Goal: Task Accomplishment & Management: Complete application form

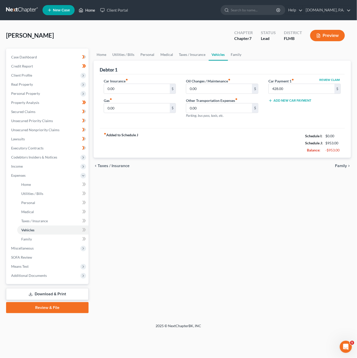
click at [94, 11] on link "Home" at bounding box center [87, 10] width 22 height 9
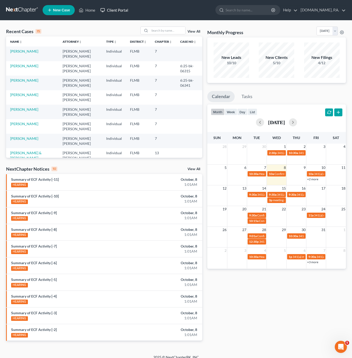
click at [128, 14] on link "Client Portal" at bounding box center [114, 10] width 33 height 9
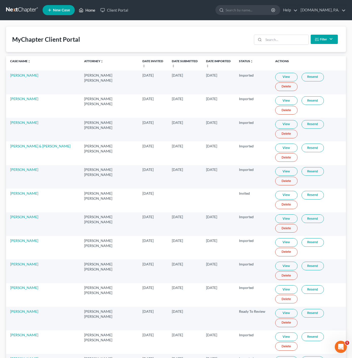
click at [95, 9] on link "Home" at bounding box center [87, 10] width 22 height 9
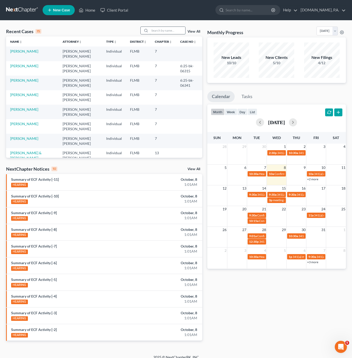
click at [160, 31] on input "search" at bounding box center [167, 30] width 35 height 7
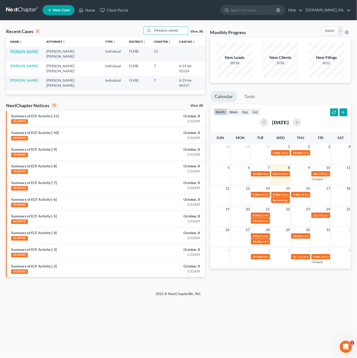
type input "[PERSON_NAME]"
click at [23, 50] on link "[PERSON_NAME]" at bounding box center [24, 51] width 28 height 4
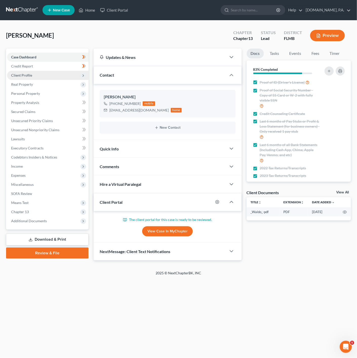
click at [76, 77] on span "Client Profile" at bounding box center [47, 75] width 81 height 9
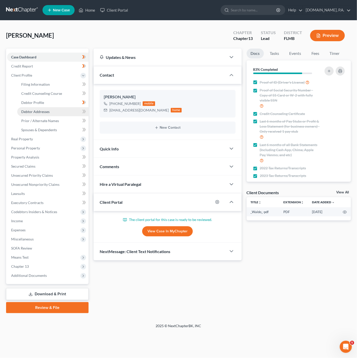
click at [57, 110] on link "Debtor Addresses" at bounding box center [52, 111] width 71 height 9
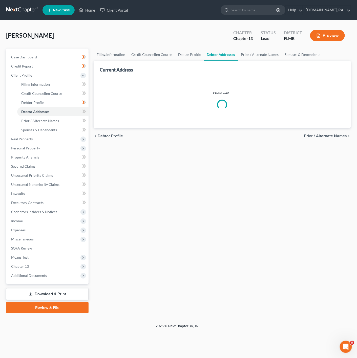
select select "0"
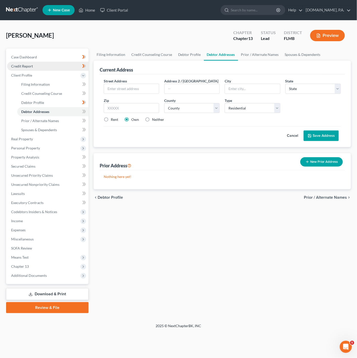
click at [74, 68] on link "Credit Report" at bounding box center [47, 66] width 81 height 9
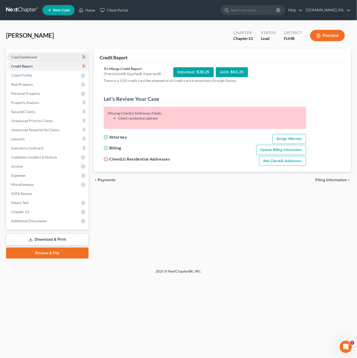
click at [78, 57] on link "Case Dashboard" at bounding box center [47, 57] width 81 height 9
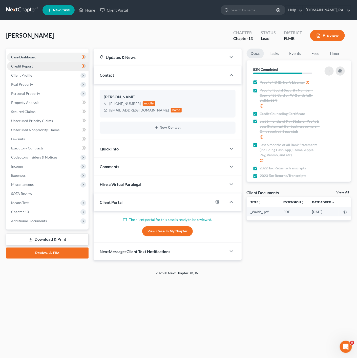
click at [69, 66] on link "Credit Report" at bounding box center [47, 66] width 81 height 9
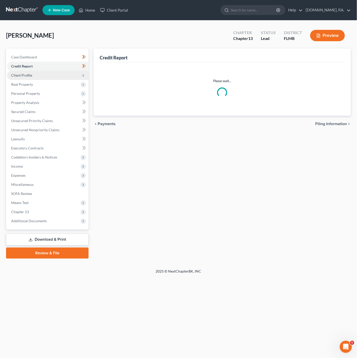
click at [69, 72] on span "Client Profile" at bounding box center [47, 75] width 81 height 9
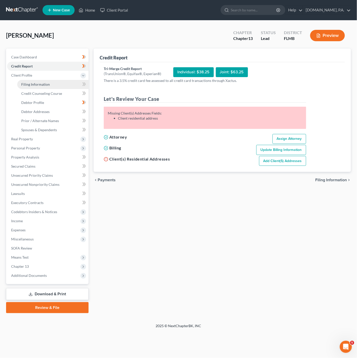
click at [70, 80] on link "Filing Information" at bounding box center [52, 84] width 71 height 9
select select "1"
select select "0"
select select "3"
select select "9"
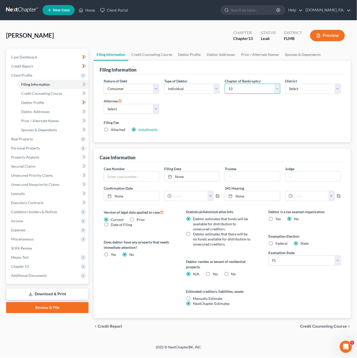
click at [246, 88] on select "Select 7 11 12 13" at bounding box center [252, 89] width 55 height 10
select select "0"
click at [225, 84] on select "Select 7 11 12 13" at bounding box center [252, 89] width 55 height 10
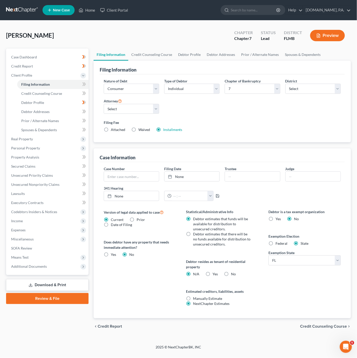
click at [279, 125] on label "Filing Fee" at bounding box center [222, 122] width 237 height 5
drag, startPoint x: 228, startPoint y: 273, endPoint x: 226, endPoint y: 273, distance: 2.6
click at [231, 273] on label "No" at bounding box center [233, 274] width 5 height 5
click at [233, 273] on input "No" at bounding box center [234, 273] width 3 height 3
radio input "true"
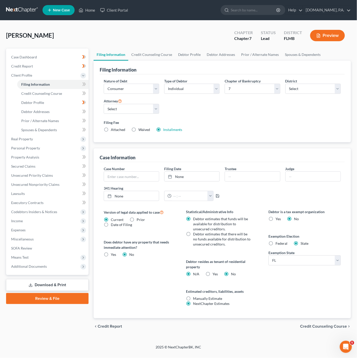
radio input "false"
click at [82, 88] on span at bounding box center [84, 85] width 9 height 8
click at [66, 65] on link "Credit Report" at bounding box center [47, 66] width 81 height 9
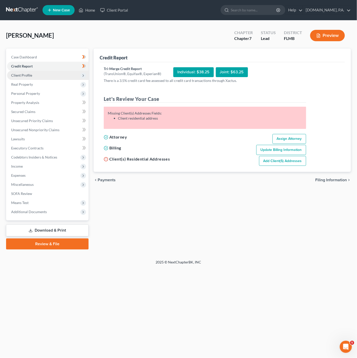
click at [50, 79] on span "Client Profile" at bounding box center [47, 75] width 81 height 9
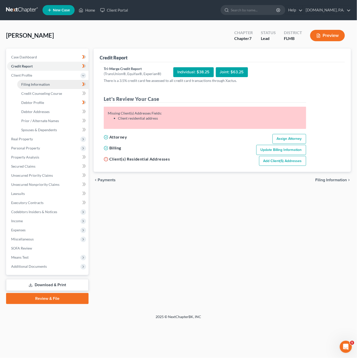
click at [53, 87] on link "Filing Information" at bounding box center [52, 84] width 71 height 9
select select "1"
select select "0"
select select "15"
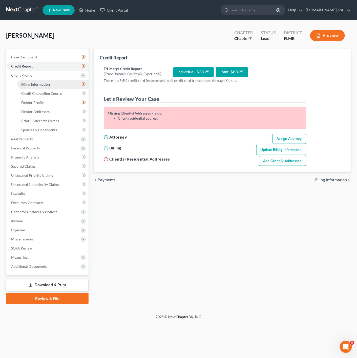
select select "0"
select select "9"
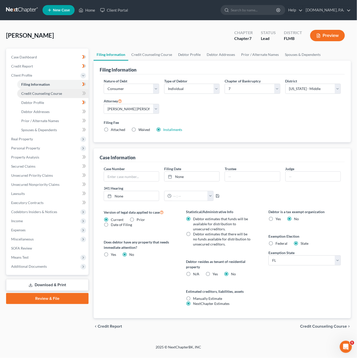
click at [58, 93] on span "Credit Counseling Course" at bounding box center [41, 93] width 41 height 4
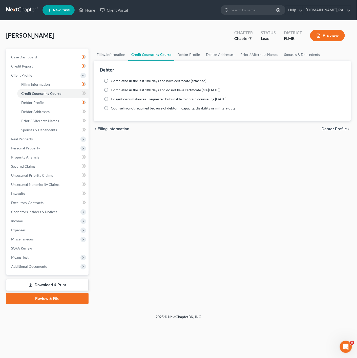
click at [111, 80] on label "Completed in the last 180 days and have certificate (attached)" at bounding box center [159, 80] width 96 height 5
click at [113, 80] on input "Completed in the last 180 days and have certificate (attached)" at bounding box center [114, 79] width 3 height 3
radio input "true"
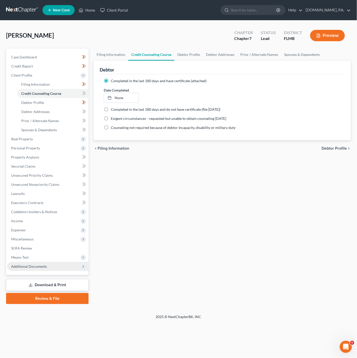
click at [33, 264] on span "Additional Documents" at bounding box center [47, 266] width 81 height 9
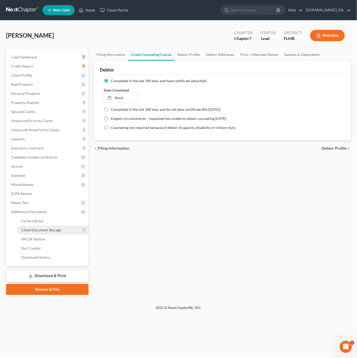
click at [76, 230] on link "Client Document Storage" at bounding box center [52, 230] width 71 height 9
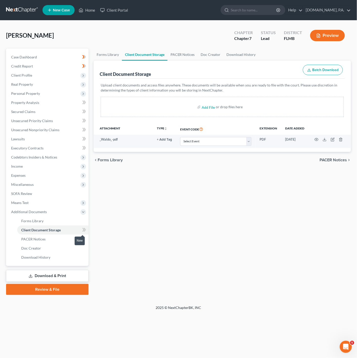
click at [82, 230] on icon at bounding box center [84, 230] width 4 height 6
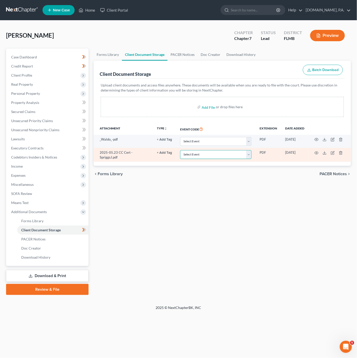
click at [201, 156] on select "Select Event 20 Largest Unsecured Creditors Amended Chapter 13 Plan Amended Cre…" at bounding box center [215, 154] width 71 height 9
select select "9"
click at [180, 151] on select "Select Event 20 Largest Unsecured Creditors Amended Chapter 13 Plan Amended Cre…" at bounding box center [215, 154] width 71 height 9
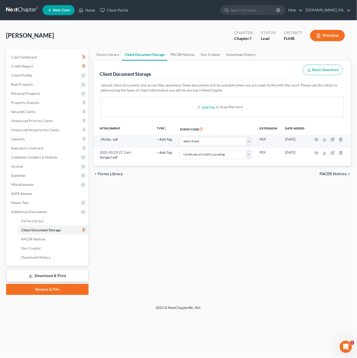
click at [232, 254] on div "Forms Library Client Document Storage PACER Notices Doc Creator Download Histor…" at bounding box center [222, 172] width 262 height 247
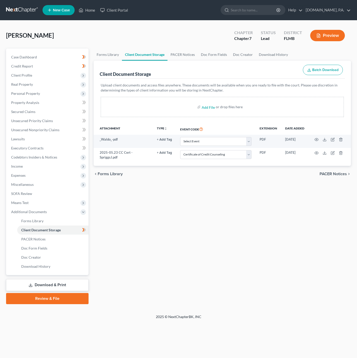
select select "9"
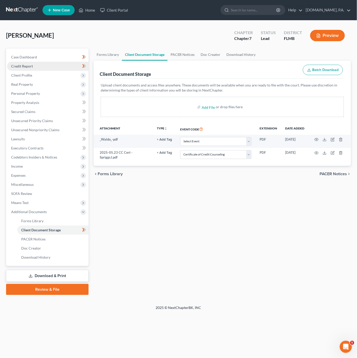
click at [58, 67] on link "Credit Report" at bounding box center [47, 66] width 81 height 9
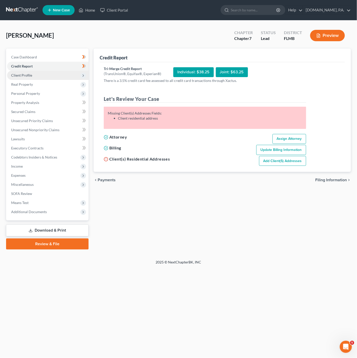
click at [53, 76] on span "Client Profile" at bounding box center [47, 75] width 81 height 9
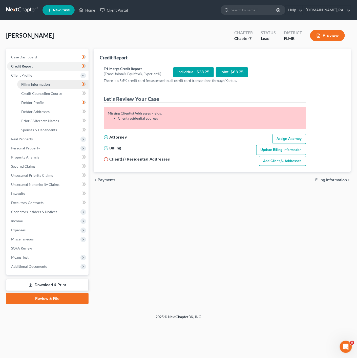
click at [65, 83] on link "Filing Information" at bounding box center [52, 84] width 71 height 9
select select "1"
select select "0"
select select "9"
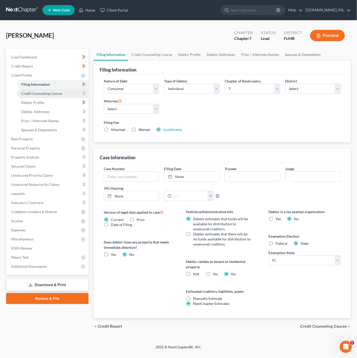
click at [66, 92] on link "Credit Counseling Course" at bounding box center [52, 93] width 71 height 9
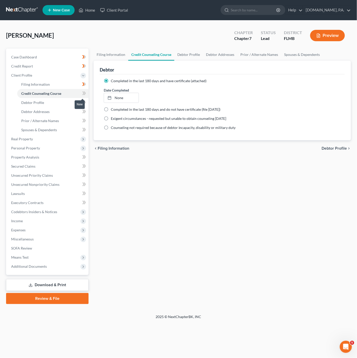
click at [83, 94] on icon at bounding box center [84, 93] width 4 height 6
type input "10/8/2025"
click at [113, 98] on div at bounding box center [111, 98] width 7 height 4
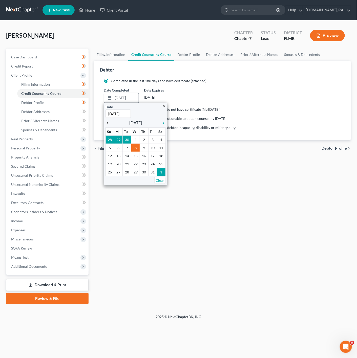
click at [109, 124] on icon "chevron_left" at bounding box center [109, 123] width 7 height 4
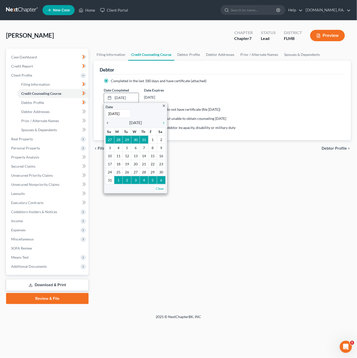
click at [109, 124] on icon "chevron_left" at bounding box center [109, 123] width 7 height 4
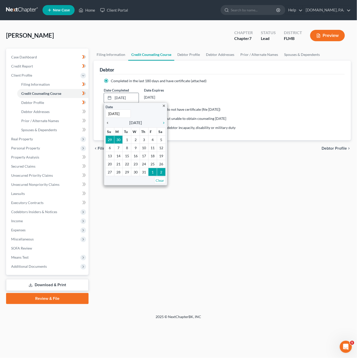
click at [109, 124] on icon "chevron_left" at bounding box center [109, 123] width 7 height 4
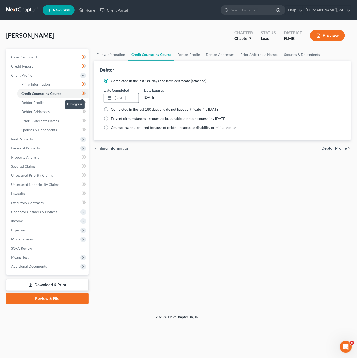
click at [85, 95] on icon at bounding box center [84, 93] width 4 height 6
click at [72, 105] on link "Debtor Profile" at bounding box center [52, 102] width 71 height 9
select select "0"
select select "1"
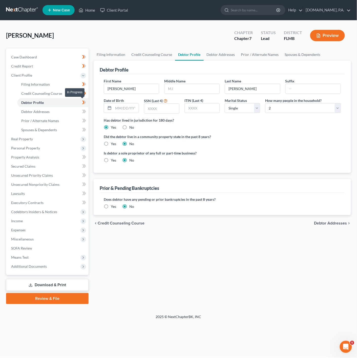
click at [81, 105] on span at bounding box center [84, 103] width 9 height 8
click at [171, 91] on input "text" at bounding box center [192, 89] width 55 height 10
type input "Ann"
click at [115, 107] on input "text" at bounding box center [126, 109] width 26 height 10
type input "01/23/1962"
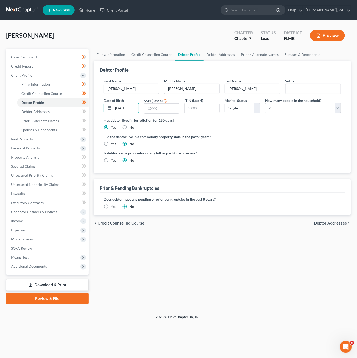
click at [231, 135] on label "Did the debtor live in a community property state in the past 8 years?" at bounding box center [222, 136] width 237 height 5
click at [165, 110] on input "text" at bounding box center [161, 109] width 35 height 10
type input "5349"
click at [297, 145] on div "Did the debtor live in a community property state in the past 8 years? Yes No" at bounding box center [222, 140] width 237 height 12
click at [68, 114] on link "Debtor Addresses" at bounding box center [52, 111] width 71 height 9
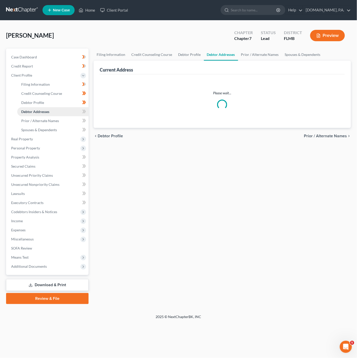
select select "0"
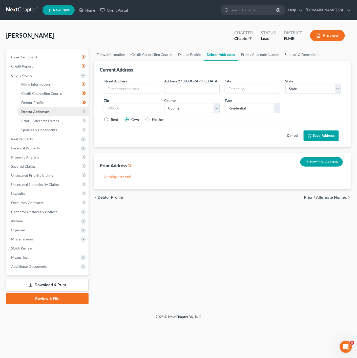
click at [78, 113] on link "Debtor Addresses" at bounding box center [52, 111] width 71 height 9
click at [83, 113] on icon at bounding box center [83, 112] width 2 height 4
click at [125, 91] on input "text" at bounding box center [131, 89] width 55 height 10
click at [142, 86] on input "text" at bounding box center [131, 89] width 55 height 10
type input "324 E Hillcrest St"
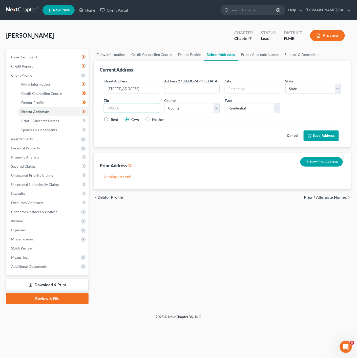
click at [126, 108] on input "text" at bounding box center [131, 108] width 55 height 10
type input "32701"
type input "Altamonte Springs"
select select "9"
click at [204, 164] on div "Prior Address New Prior Address" at bounding box center [222, 161] width 245 height 17
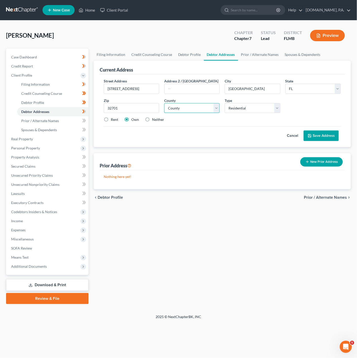
click at [195, 105] on select "County" at bounding box center [191, 108] width 55 height 10
select select "56"
click at [164, 104] on select "County Alachua County Baker County Bay County Bradford County Brevard County Br…" at bounding box center [191, 108] width 55 height 10
click at [216, 155] on div "Prior Address New Prior Address" at bounding box center [222, 161] width 245 height 17
click at [326, 136] on button "Save Address" at bounding box center [321, 136] width 35 height 11
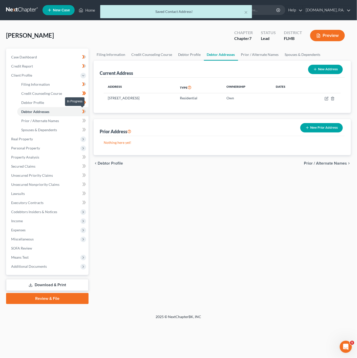
click at [87, 113] on span at bounding box center [84, 113] width 9 height 8
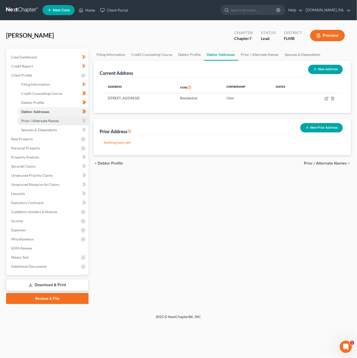
click at [78, 122] on link "Prior / Alternate Names" at bounding box center [52, 120] width 71 height 9
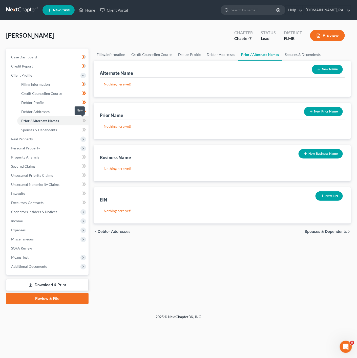
click at [84, 122] on icon at bounding box center [84, 121] width 4 height 6
click at [71, 129] on link "Spouses & Dependents" at bounding box center [52, 130] width 71 height 9
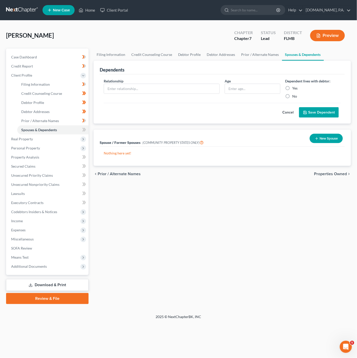
click at [292, 109] on button "Cancel" at bounding box center [288, 113] width 22 height 10
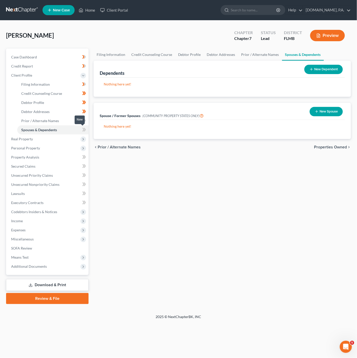
click at [87, 131] on span at bounding box center [84, 131] width 9 height 8
click at [78, 124] on link "Prior / Alternate Names" at bounding box center [52, 120] width 71 height 9
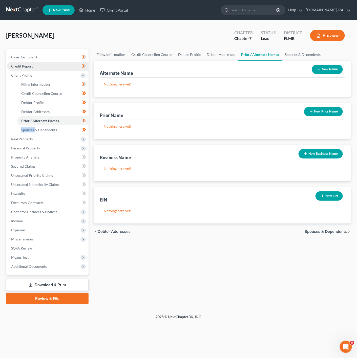
click at [78, 62] on link "Credit Report" at bounding box center [47, 66] width 81 height 9
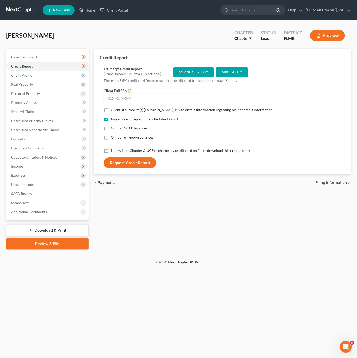
click at [111, 109] on label "Client(s) authorize(s) Fresh-Start.Law, P.A. to obtain information regarding hi…" at bounding box center [192, 110] width 163 height 5
click at [113, 109] on input "Client(s) authorize(s) Fresh-Start.Law, P.A. to obtain information regarding hi…" at bounding box center [114, 109] width 3 height 3
checkbox input "true"
click at [111, 151] on label "I allow NextChapter & UCS to charge my credit card on file to download this cre…" at bounding box center [181, 150] width 140 height 5
click at [113, 151] on input "I allow NextChapter & UCS to charge my credit card on file to download this cre…" at bounding box center [114, 149] width 3 height 3
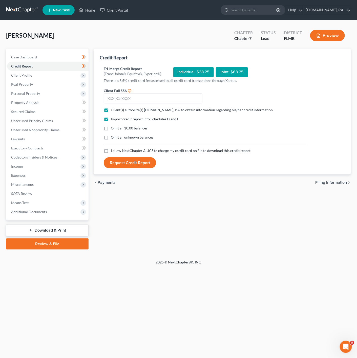
checkbox input "true"
click at [118, 94] on input "text" at bounding box center [153, 99] width 99 height 10
type input "297-72-5349"
click at [121, 164] on button "Request Credit Report" at bounding box center [130, 162] width 52 height 11
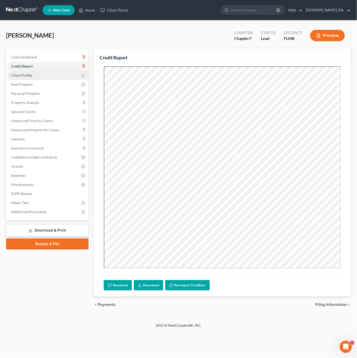
click at [67, 78] on span "Client Profile" at bounding box center [47, 75] width 81 height 9
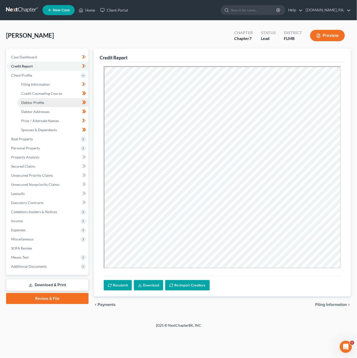
click at [50, 104] on link "Debtor Profile" at bounding box center [52, 102] width 71 height 9
select select "0"
select select "1"
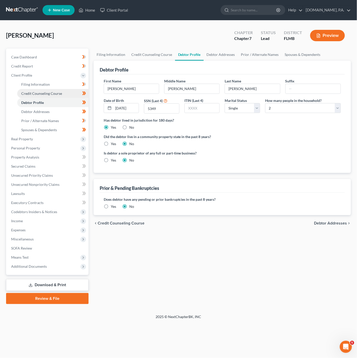
click at [69, 95] on link "Credit Counseling Course" at bounding box center [52, 93] width 71 height 9
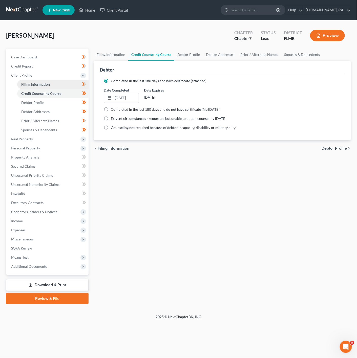
click at [60, 86] on link "Filing Information" at bounding box center [52, 84] width 71 height 9
select select "1"
select select "0"
select select "15"
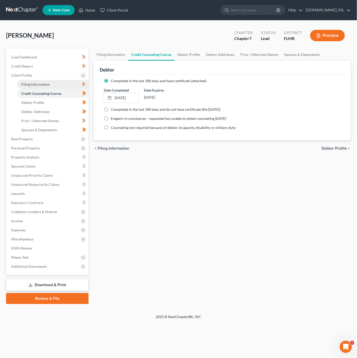
select select "0"
select select "9"
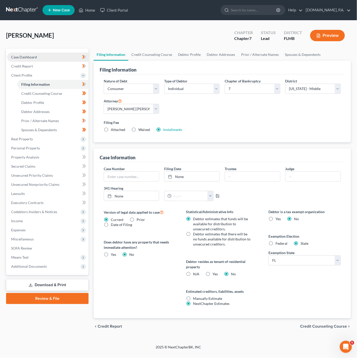
click at [66, 60] on link "Case Dashboard" at bounding box center [47, 57] width 81 height 9
